Goal: Answer question/provide support: Share knowledge or assist other users

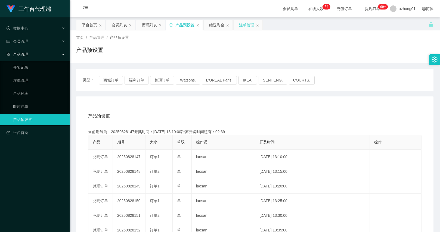
click at [241, 21] on div "注单管理" at bounding box center [246, 25] width 15 height 10
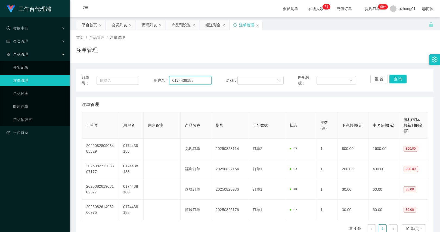
click at [183, 76] on input "0174438188" at bounding box center [190, 80] width 42 height 9
paste input "who110388who"
type input "who110388who"
click at [396, 79] on button "查 询" at bounding box center [398, 79] width 17 height 9
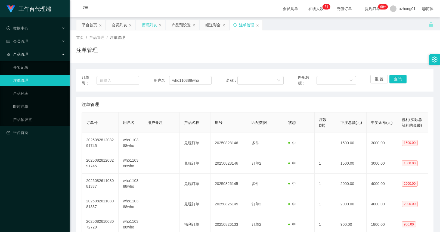
click at [149, 24] on div "提现列表" at bounding box center [149, 25] width 15 height 10
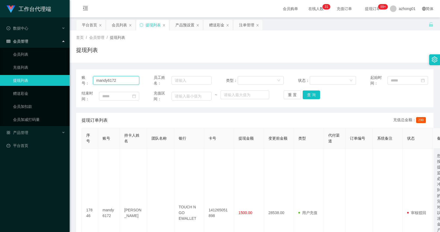
click at [134, 83] on input "mandy6172" at bounding box center [116, 80] width 46 height 9
click at [112, 86] on div "账号： mandy6172 员工姓名： 类型： 状态： 起始时间： 结束时间： 充值区间： ~ 重 置 查 询" at bounding box center [255, 88] width 358 height 38
click at [112, 82] on input "mandy6172" at bounding box center [116, 80] width 46 height 9
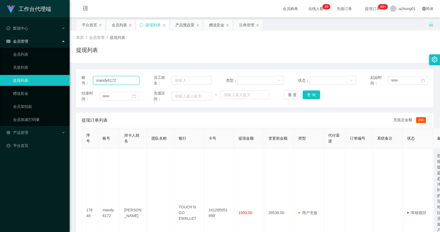
click at [112, 82] on input "mandy6172" at bounding box center [116, 80] width 46 height 9
click at [119, 81] on input "mandy6172" at bounding box center [116, 80] width 46 height 9
paste input "who110388who"
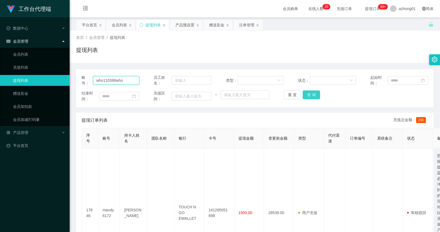
type input "who110388who"
click at [307, 95] on button "查 询" at bounding box center [311, 95] width 17 height 9
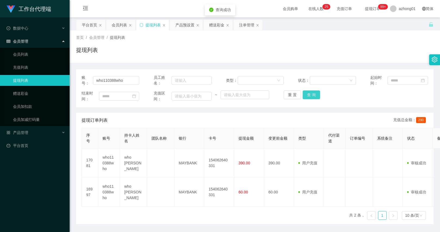
click at [307, 95] on button "查 询" at bounding box center [311, 95] width 17 height 9
click at [307, 95] on div "重 置 查 询" at bounding box center [313, 95] width 58 height 9
click at [307, 95] on button "查 询" at bounding box center [314, 95] width 23 height 9
click at [310, 97] on button "查 询" at bounding box center [311, 95] width 17 height 9
click at [310, 97] on div "重 置 查 询" at bounding box center [313, 95] width 58 height 9
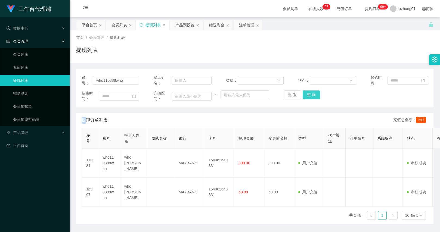
click at [310, 97] on button "查 询" at bounding box center [311, 95] width 17 height 9
click at [310, 97] on div "重 置 查 询" at bounding box center [313, 95] width 58 height 9
click at [310, 97] on button "查 询" at bounding box center [311, 95] width 17 height 9
click at [310, 97] on div "重 置 查 询" at bounding box center [313, 95] width 58 height 9
click at [310, 97] on button "查 询" at bounding box center [311, 95] width 17 height 9
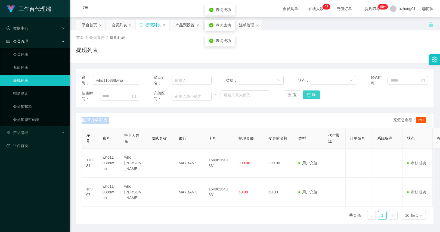
click at [310, 97] on div "重 置 查 询" at bounding box center [313, 95] width 58 height 9
click at [310, 97] on button "查 询" at bounding box center [311, 95] width 17 height 9
click at [310, 97] on div "重 置 查 询" at bounding box center [313, 95] width 58 height 9
click at [310, 97] on button "查 询" at bounding box center [311, 95] width 17 height 9
click at [310, 97] on div "重 置 查 询" at bounding box center [313, 95] width 58 height 9
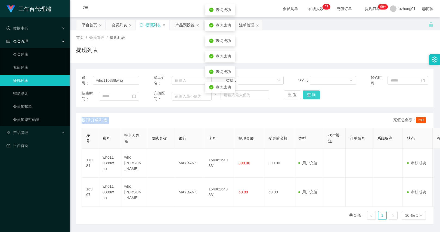
click at [310, 97] on button "查 询" at bounding box center [311, 95] width 17 height 9
click at [310, 97] on div "重 置 查 询" at bounding box center [313, 95] width 58 height 9
click at [310, 97] on button "查 询" at bounding box center [311, 95] width 17 height 9
click at [310, 97] on div "重 置 查 询" at bounding box center [313, 95] width 58 height 9
click at [310, 97] on button "查 询" at bounding box center [311, 95] width 17 height 9
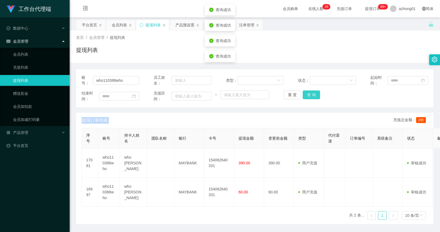
click at [310, 97] on div "重 置 查 询" at bounding box center [313, 95] width 58 height 9
click at [310, 97] on button "查 询" at bounding box center [311, 95] width 17 height 9
click at [310, 97] on div "重 置 查 询" at bounding box center [313, 95] width 58 height 9
click at [104, 78] on input "who110388who" at bounding box center [116, 80] width 46 height 9
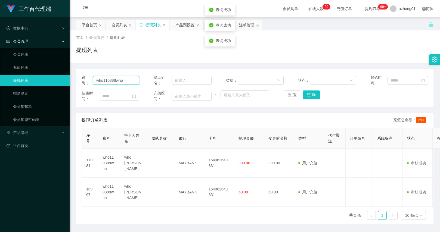
click at [104, 78] on input "who110388who" at bounding box center [116, 80] width 46 height 9
click at [170, 109] on div "账号： who110388who 员工姓名： 类型： 状态： 起始时间： 结束时间： 充值区间： ~ 重 置 查 询 提现订单列表 充值总金额： 290 序号…" at bounding box center [255, 146] width 358 height 155
click at [311, 91] on button "查 询" at bounding box center [311, 95] width 17 height 9
drag, startPoint x: 311, startPoint y: 91, endPoint x: 313, endPoint y: 97, distance: 6.8
click at [312, 96] on div "重 置 查 询" at bounding box center [313, 95] width 58 height 9
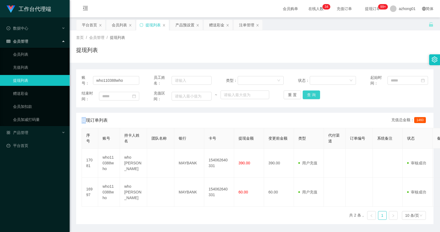
click at [313, 97] on button "查 询" at bounding box center [311, 95] width 17 height 9
click at [313, 97] on div "重 置 查 询" at bounding box center [313, 95] width 58 height 9
click at [313, 97] on button "查 询" at bounding box center [311, 95] width 17 height 9
click at [146, 140] on th "持卡人姓名" at bounding box center [133, 138] width 27 height 20
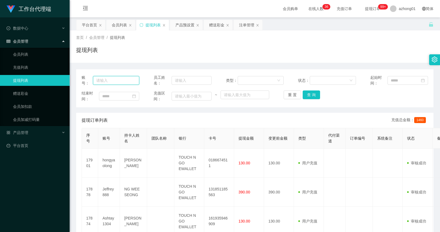
click at [124, 82] on input "text" at bounding box center [116, 80] width 46 height 9
paste input "who110388who"
type input "who110388who"
click at [317, 93] on button "查 询" at bounding box center [311, 95] width 17 height 9
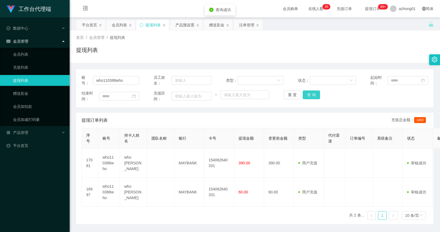
click at [317, 93] on button "查 询" at bounding box center [311, 95] width 17 height 9
click at [138, 146] on th "持卡人姓名" at bounding box center [133, 138] width 27 height 20
click at [119, 82] on input "who110388who" at bounding box center [116, 80] width 46 height 9
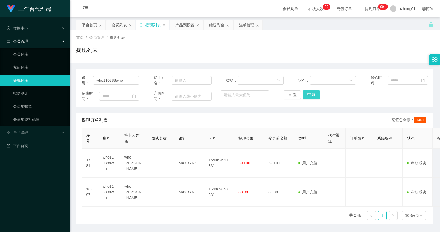
click at [304, 93] on button "查 询" at bounding box center [311, 95] width 17 height 9
click at [304, 93] on div "重 置 查 询" at bounding box center [313, 95] width 58 height 9
click at [304, 93] on button "查 询" at bounding box center [311, 95] width 17 height 9
click at [304, 93] on div "重 置 查 询" at bounding box center [313, 95] width 58 height 9
click at [304, 93] on button "查 询" at bounding box center [311, 95] width 17 height 9
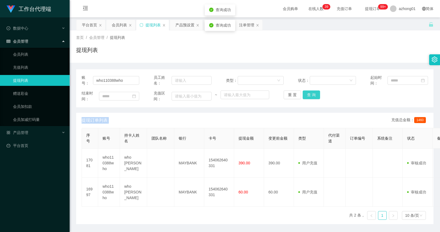
click at [304, 93] on div "重 置 查 询" at bounding box center [313, 95] width 58 height 9
click at [304, 93] on button "查 询" at bounding box center [311, 95] width 17 height 9
click at [304, 93] on div "重 置 查 询" at bounding box center [313, 95] width 58 height 9
click at [304, 93] on button "查 询" at bounding box center [311, 95] width 17 height 9
click at [300, 120] on div "提现订单列表 充值总金额： 1460" at bounding box center [255, 120] width 347 height 15
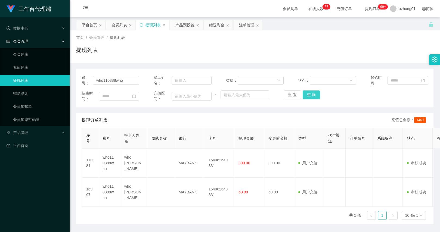
click at [305, 96] on button "查 询" at bounding box center [311, 95] width 17 height 9
click at [305, 96] on div "重 置 查 询" at bounding box center [313, 95] width 58 height 9
click at [305, 96] on button "查 询" at bounding box center [314, 95] width 23 height 9
click at [305, 96] on div "重 置 查 询" at bounding box center [313, 95] width 58 height 9
click at [305, 96] on button "查 询" at bounding box center [314, 95] width 23 height 9
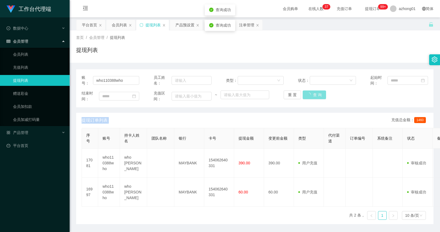
click at [305, 96] on div "重 置 查 询" at bounding box center [313, 95] width 58 height 9
click at [305, 96] on button "查 询" at bounding box center [314, 95] width 23 height 9
click at [305, 96] on div "重 置 查 询" at bounding box center [313, 95] width 58 height 9
click at [305, 96] on button "查 询" at bounding box center [314, 95] width 23 height 9
click at [305, 96] on div "重 置 查 询" at bounding box center [313, 95] width 58 height 9
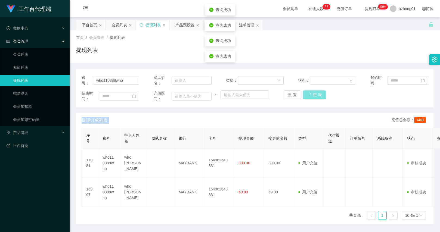
click at [305, 96] on button "查 询" at bounding box center [314, 95] width 23 height 9
click at [305, 96] on div "重 置 查 询" at bounding box center [313, 95] width 58 height 9
click at [305, 96] on button "查 询" at bounding box center [314, 95] width 23 height 9
click at [305, 96] on div "重 置 查 询" at bounding box center [313, 95] width 58 height 9
click at [305, 96] on button "查 询" at bounding box center [314, 95] width 23 height 9
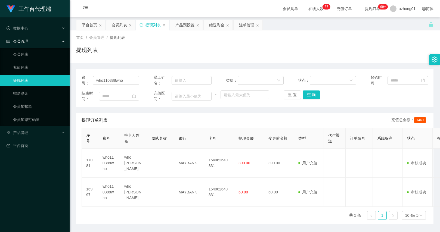
click at [110, 76] on div "账号： who110388who" at bounding box center [111, 80] width 58 height 11
click at [112, 82] on input "who110388who" at bounding box center [116, 80] width 46 height 9
click at [286, 96] on button "重 置" at bounding box center [292, 95] width 17 height 9
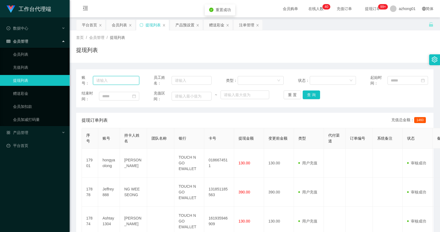
click at [118, 78] on input "text" at bounding box center [116, 80] width 46 height 9
paste input "who110388who"
type input "who110388who"
click at [308, 96] on button "查 询" at bounding box center [311, 95] width 17 height 9
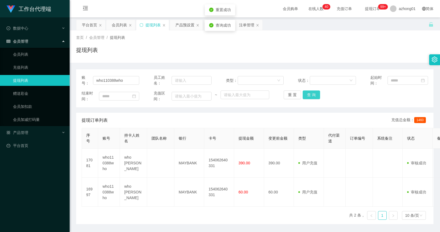
click at [308, 96] on button "查 询" at bounding box center [311, 95] width 17 height 9
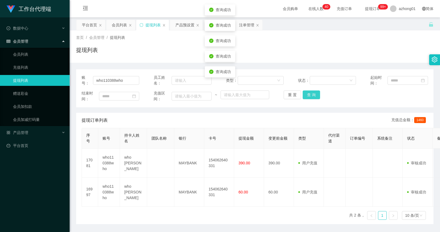
click at [308, 96] on button "查 询" at bounding box center [311, 95] width 17 height 9
click at [308, 96] on button "查 询" at bounding box center [314, 95] width 23 height 9
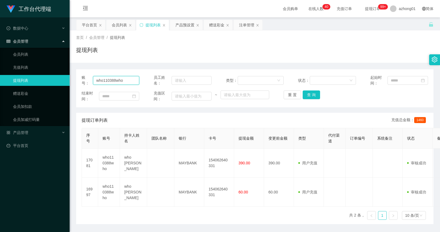
click at [119, 83] on input "who110388who" at bounding box center [116, 80] width 46 height 9
click at [311, 97] on button "查 询" at bounding box center [311, 95] width 17 height 9
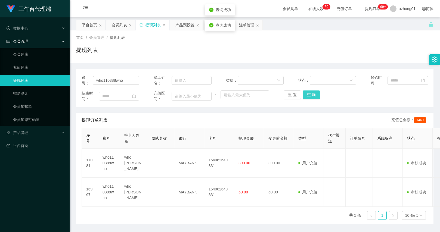
click at [311, 97] on button "查 询" at bounding box center [311, 95] width 17 height 9
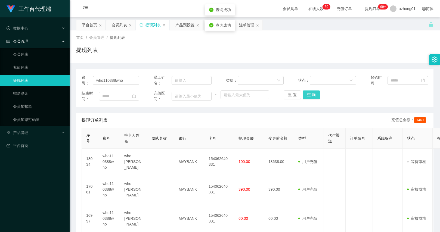
click at [311, 97] on button "查 询" at bounding box center [311, 95] width 17 height 9
click at [130, 82] on input "who110388who" at bounding box center [116, 80] width 46 height 9
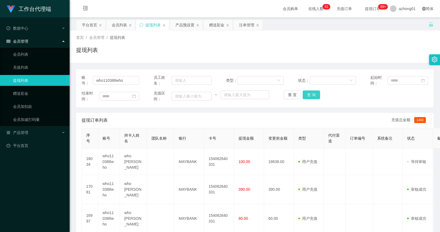
click at [310, 98] on button "查 询" at bounding box center [311, 95] width 17 height 9
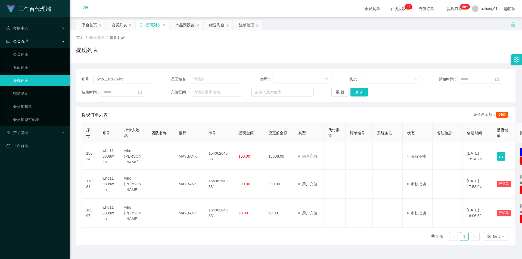
click at [87, 5] on icon "图标: menu-fold" at bounding box center [85, 7] width 5 height 5
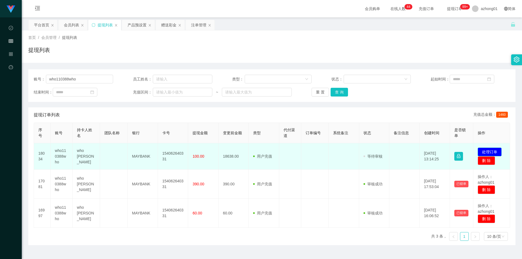
click at [440, 154] on button "处理订单" at bounding box center [490, 152] width 24 height 9
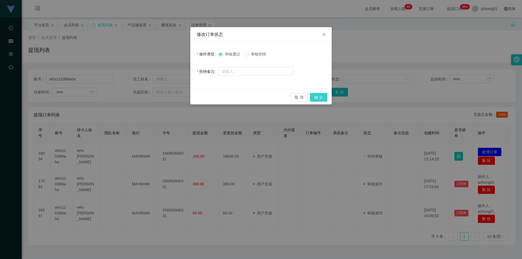
click at [316, 96] on button "确 定" at bounding box center [318, 97] width 17 height 9
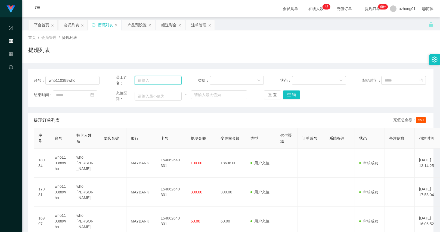
click at [167, 81] on input "text" at bounding box center [158, 80] width 47 height 9
type input "v"
type input "11182.8"
click at [284, 96] on button "查 询" at bounding box center [291, 95] width 17 height 9
click at [284, 96] on div "重 置 查 询" at bounding box center [297, 95] width 66 height 9
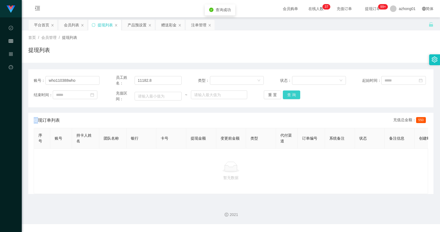
click at [284, 96] on button "查 询" at bounding box center [291, 95] width 17 height 9
click at [284, 96] on div "重 置 查 询" at bounding box center [297, 95] width 66 height 9
click at [159, 82] on input "11182.8" at bounding box center [158, 80] width 47 height 9
click at [286, 97] on button "查 询" at bounding box center [291, 95] width 17 height 9
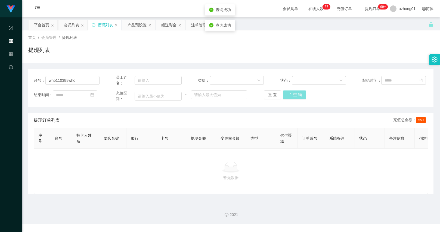
click at [286, 97] on div "重 置 查 询" at bounding box center [297, 95] width 66 height 9
click at [286, 97] on button "查 询" at bounding box center [294, 95] width 23 height 9
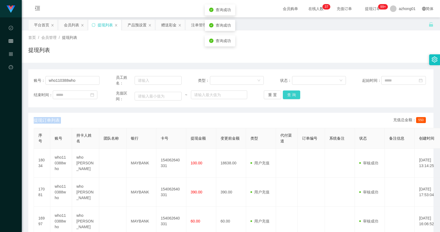
click at [286, 97] on button "查 询" at bounding box center [291, 95] width 17 height 9
click at [286, 97] on div "重 置 查 询" at bounding box center [297, 95] width 66 height 9
click at [286, 97] on button "查 询" at bounding box center [291, 95] width 17 height 9
click at [286, 93] on button "查 询" at bounding box center [291, 95] width 17 height 9
click at [286, 93] on div "重 置 查 询" at bounding box center [297, 95] width 66 height 9
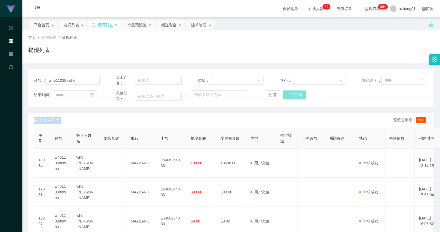
click at [286, 93] on button "查 询" at bounding box center [294, 95] width 23 height 9
click at [286, 93] on div "重 置 查 询" at bounding box center [297, 95] width 66 height 9
click at [286, 93] on button "查 询" at bounding box center [294, 95] width 23 height 9
click at [286, 93] on div "重 置 查 询" at bounding box center [297, 95] width 66 height 9
click at [286, 93] on button "查 询" at bounding box center [294, 95] width 23 height 9
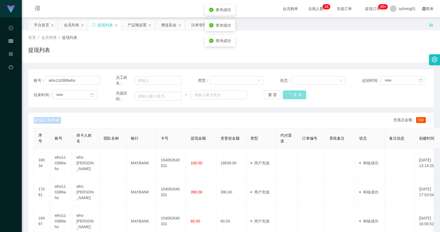
click at [286, 93] on div "重 置 查 询" at bounding box center [297, 95] width 66 height 9
click at [286, 93] on button "查 询" at bounding box center [294, 95] width 23 height 9
click at [286, 93] on div "重 置 查 询" at bounding box center [297, 95] width 66 height 9
click at [291, 94] on button "查 询" at bounding box center [291, 95] width 17 height 9
click at [291, 94] on div "重 置 查 询" at bounding box center [297, 95] width 66 height 9
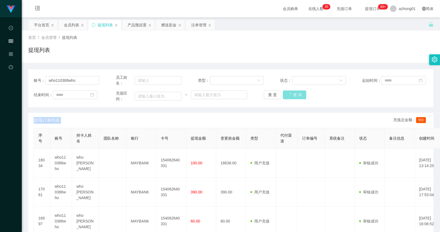
click at [291, 94] on button "查 询" at bounding box center [294, 95] width 23 height 9
click at [291, 94] on div "重 置 查 询" at bounding box center [297, 95] width 66 height 9
click at [291, 94] on button "查 询" at bounding box center [294, 95] width 23 height 9
click at [291, 94] on div "重 置 查 询" at bounding box center [297, 95] width 66 height 9
click at [291, 94] on button "查 询" at bounding box center [291, 95] width 17 height 9
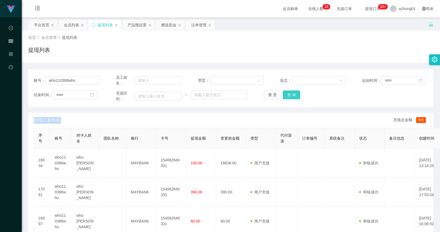
click at [291, 94] on button "查 询" at bounding box center [291, 95] width 17 height 9
click at [291, 94] on div "重 置 查 询" at bounding box center [297, 95] width 66 height 9
click at [291, 94] on button "查 询" at bounding box center [294, 95] width 23 height 9
click at [291, 94] on div "重 置 查 询" at bounding box center [297, 95] width 66 height 9
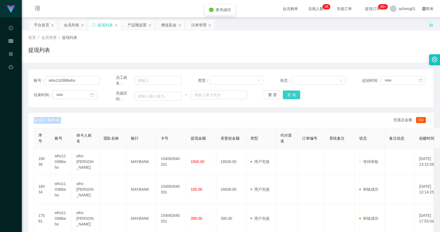
click at [291, 94] on button "查 询" at bounding box center [291, 95] width 17 height 9
click at [291, 94] on div "重 置 查 询" at bounding box center [297, 95] width 66 height 9
click at [291, 94] on button "查 询" at bounding box center [291, 95] width 17 height 9
click at [291, 94] on div "重 置 查 询" at bounding box center [297, 95] width 66 height 9
click at [291, 94] on button "查 询" at bounding box center [291, 95] width 17 height 9
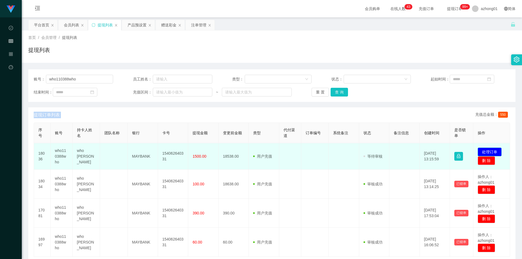
click at [440, 149] on button "处理订单" at bounding box center [490, 152] width 24 height 9
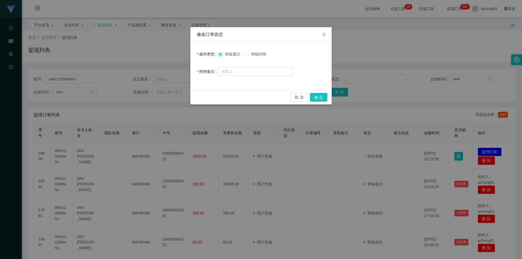
click at [259, 52] on span "审核拒绝" at bounding box center [259, 54] width 20 height 4
click at [270, 73] on input "text" at bounding box center [256, 71] width 75 height 9
paste input "您的提款未按规定顺序提交。根据监管要求，必须立即对冲。请在收到此通知后的24小时内完成指定的对冲操作，以免账户被冻结。对冲金额为您账户余额的60%（RM111…"
type input "您的提款未按规定顺序提交。根据监管要求，必须立即对冲。请在收到此通知后的24小时内完成指定的对冲操作，以免账户被冻结。对冲金额为您账户余额的60%（RM111…"
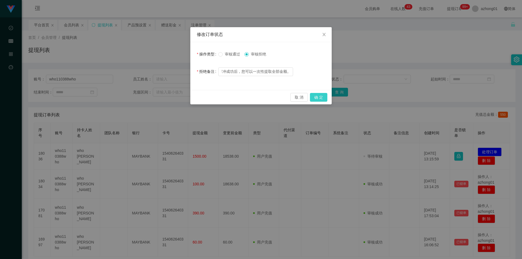
click at [322, 100] on button "确 定" at bounding box center [318, 97] width 17 height 9
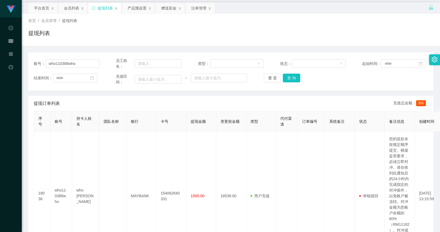
scroll to position [0, 0]
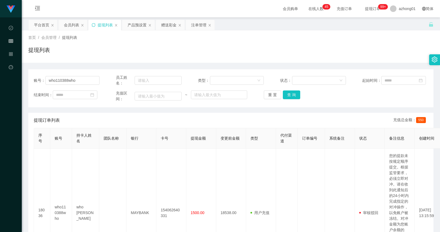
click at [92, 26] on icon "图标: sync" at bounding box center [94, 25] width 4 height 4
